Goal: Task Accomplishment & Management: Use online tool/utility

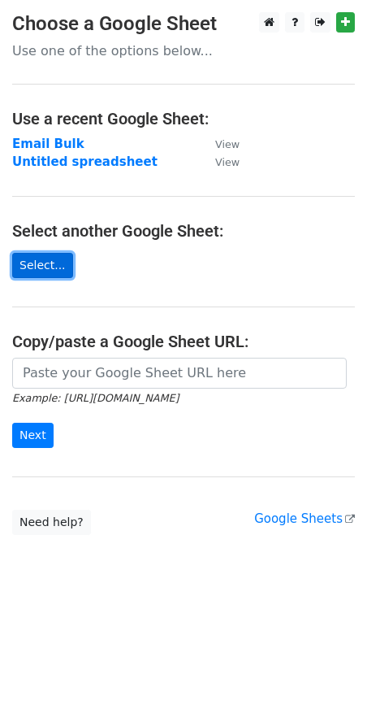
click at [16, 263] on link "Select..." at bounding box center [42, 265] width 61 height 25
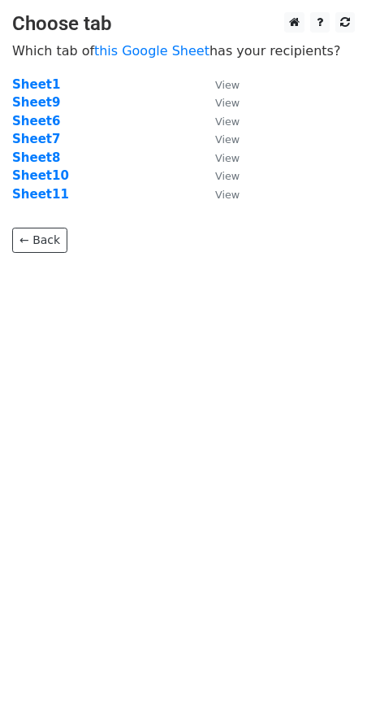
click at [46, 271] on body "Choose tab Which tab of this Google Sheet has your recipients? Sheet1 View Shee…" at bounding box center [183, 165] width 367 height 306
click at [38, 193] on strong "Sheet11" at bounding box center [40, 194] width 57 height 15
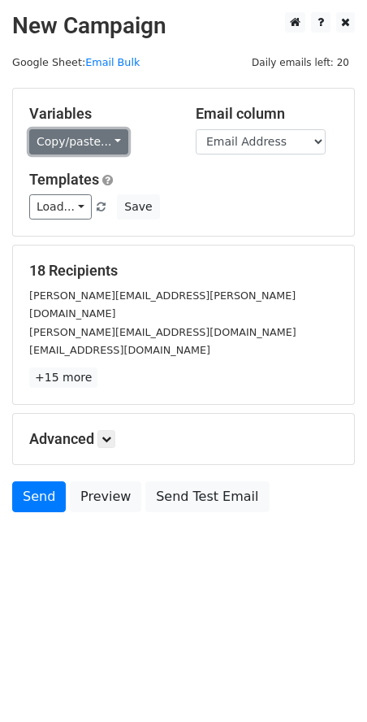
click at [59, 136] on link "Copy/paste..." at bounding box center [78, 141] width 99 height 25
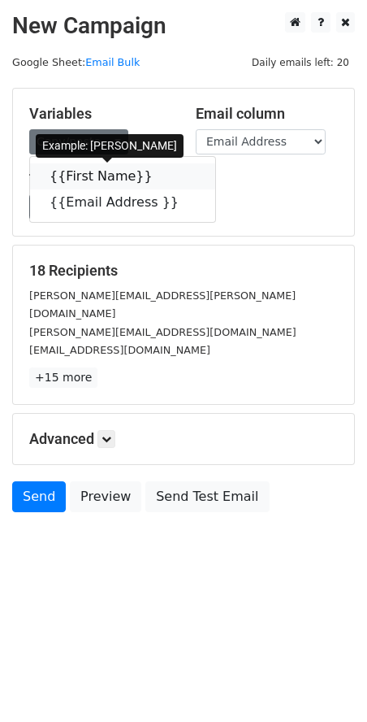
click at [106, 174] on link "{{First Name}}" at bounding box center [122, 176] width 185 height 26
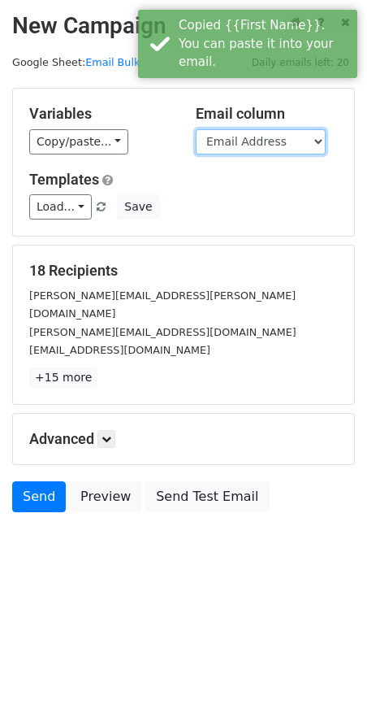
click at [280, 137] on select "First Name Email Address" at bounding box center [261, 141] width 130 height 25
click at [196, 129] on select "First Name Email Address" at bounding box center [261, 141] width 130 height 25
